Goal: Book appointment/travel/reservation

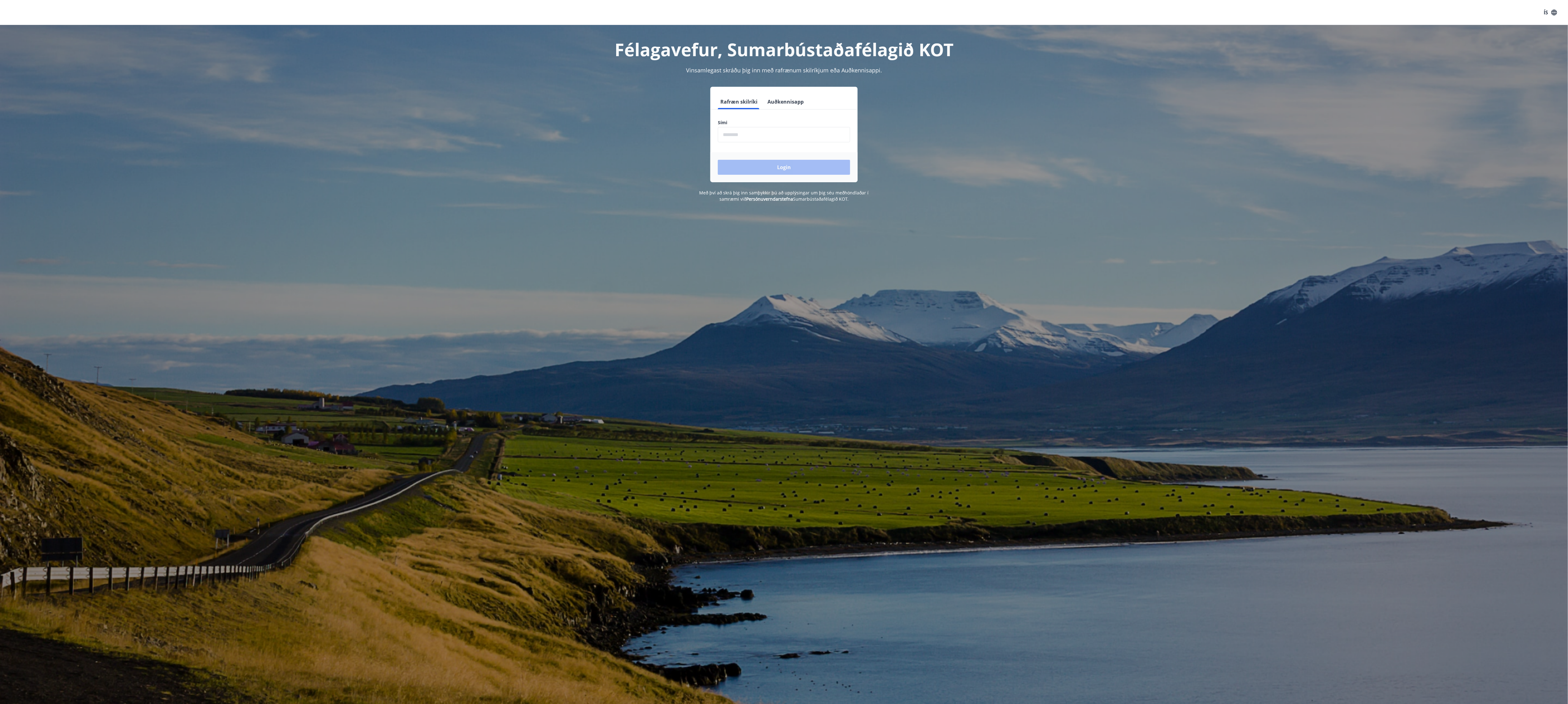
click at [739, 137] on input "phone" at bounding box center [784, 135] width 132 height 15
type input "********"
click at [811, 167] on button "Login" at bounding box center [784, 167] width 132 height 15
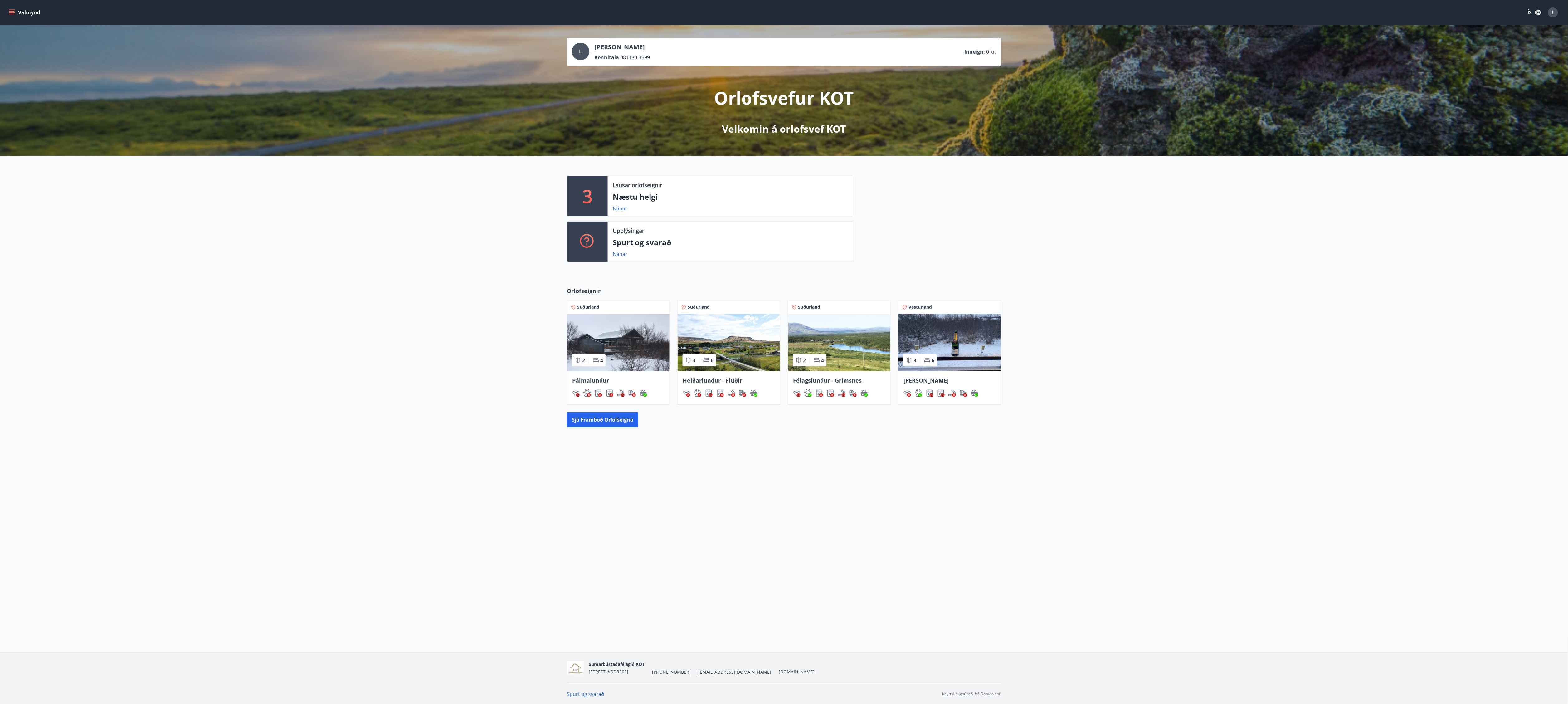
click at [756, 340] on img at bounding box center [729, 343] width 102 height 58
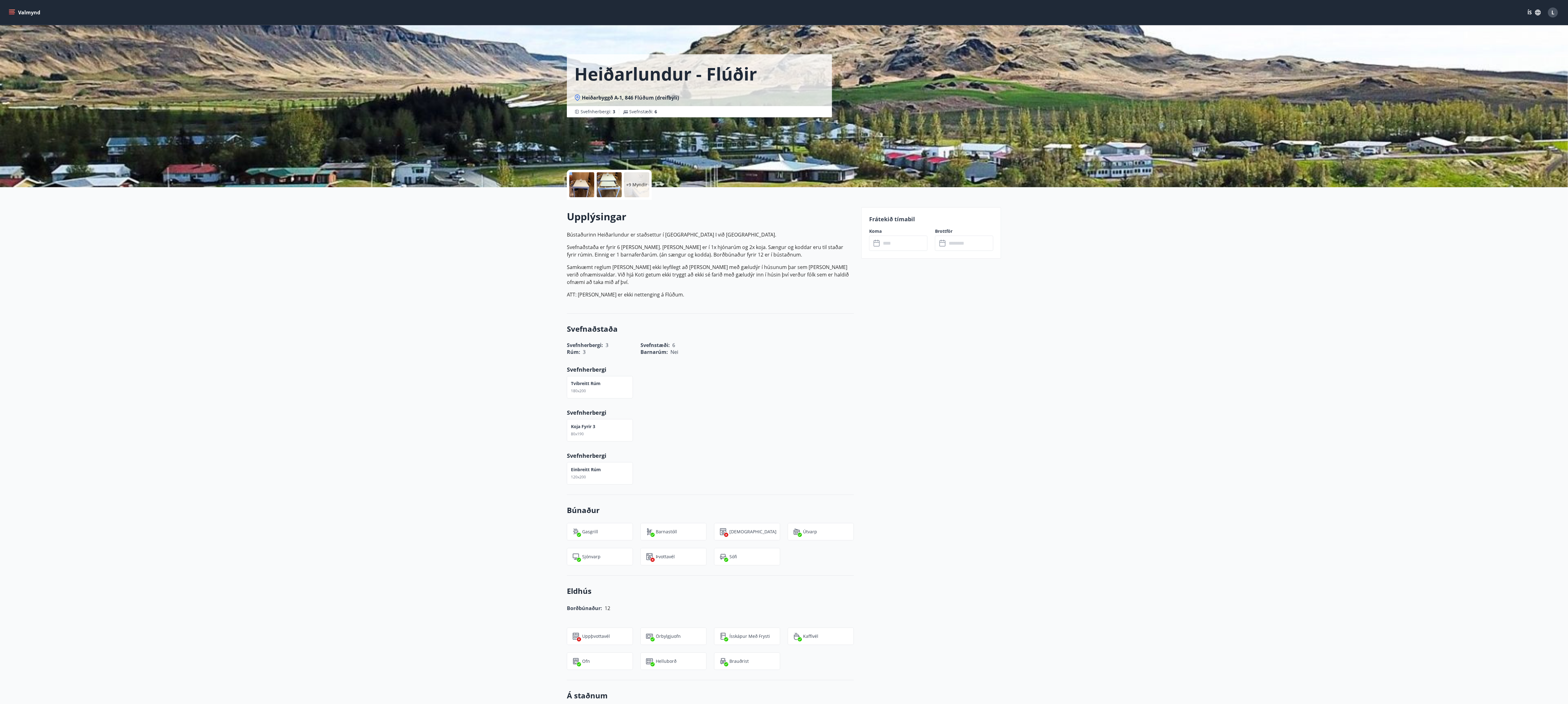
click at [1088, 263] on div "+9 Myndir Upplýsingar Bústaðurinn Heiðarlundur er staðsettur í Heiðabyggð I við…" at bounding box center [784, 639] width 1568 height 903
click at [908, 242] on input "text" at bounding box center [905, 244] width 46 height 15
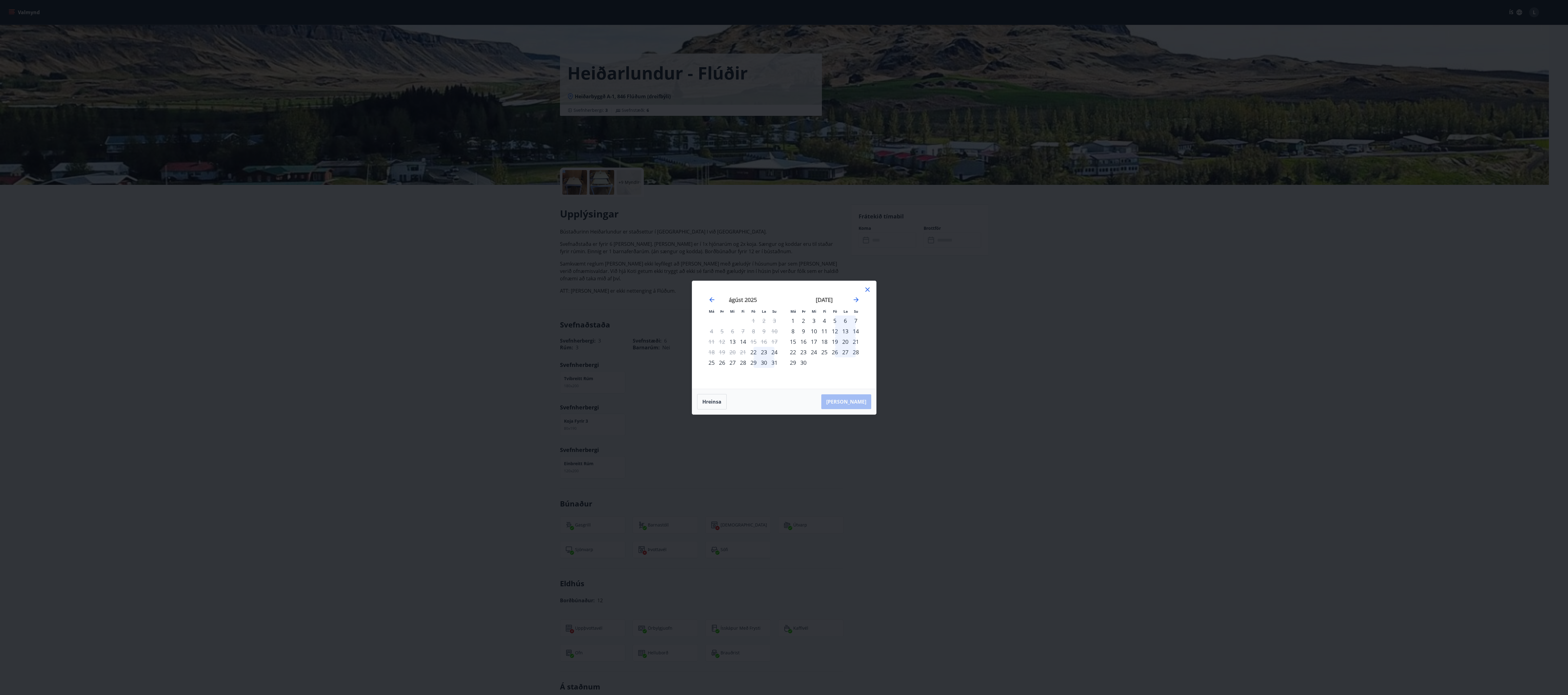
click at [831, 328] on div "12" at bounding box center [835, 331] width 10 height 10
click at [860, 330] on div "14" at bounding box center [856, 331] width 10 height 10
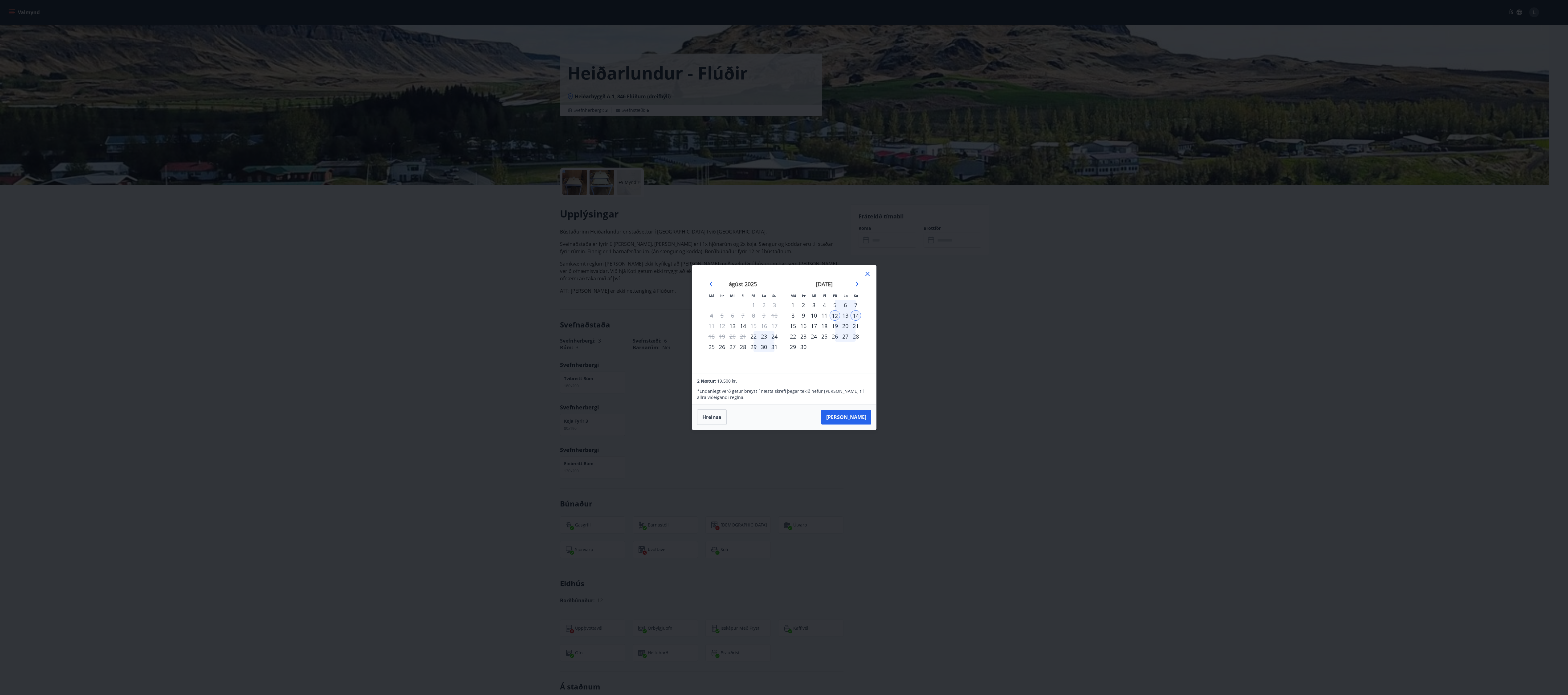
click at [984, 392] on div "Má Þr Mi Fi Fö La Su Má Þr Mi Fi Fö La Su júlí 2025 1 2 3 4 5 6 7 8 9 10 11 12 …" at bounding box center [784, 348] width 1568 height 695
